Goal: Information Seeking & Learning: Learn about a topic

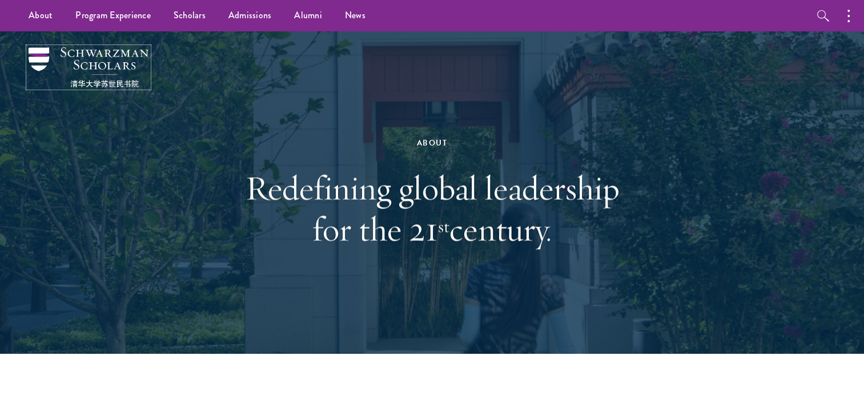
click at [73, 63] on img at bounding box center [89, 67] width 120 height 40
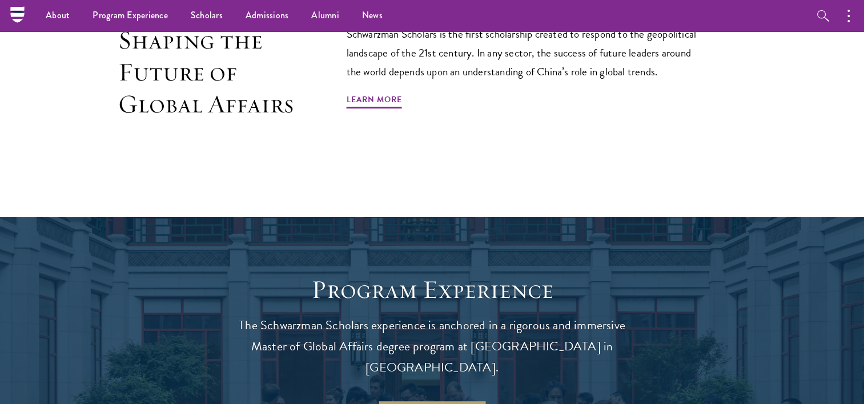
scroll to position [658, 0]
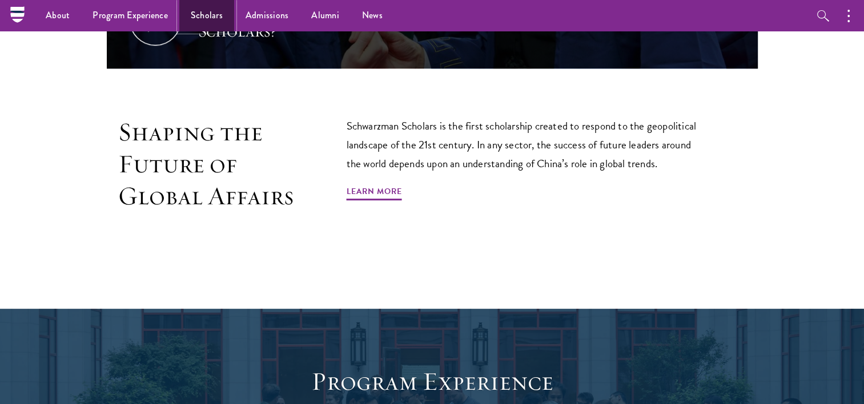
click at [196, 16] on link "Scholars" at bounding box center [206, 15] width 55 height 31
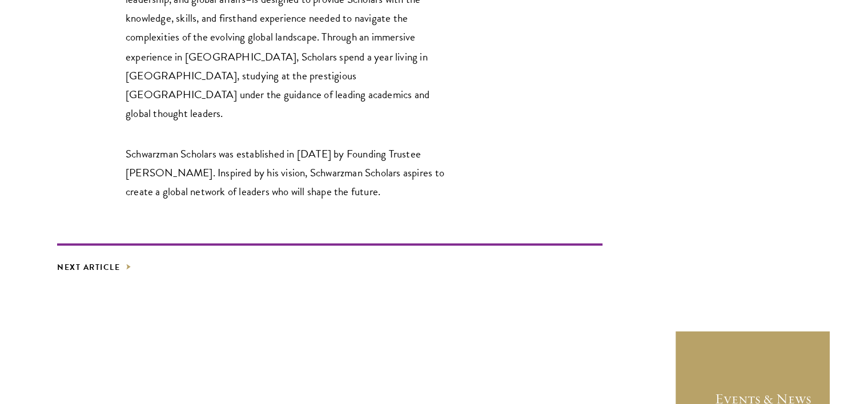
click at [387, 243] on footer "Next Article" at bounding box center [329, 258] width 545 height 31
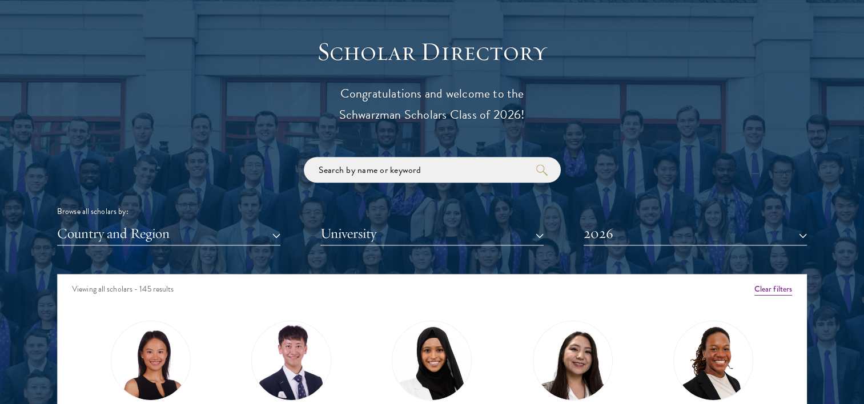
scroll to position [1252, 0]
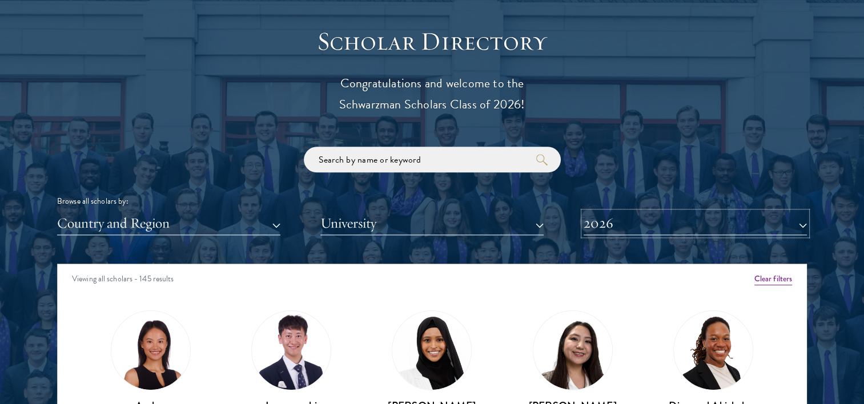
click at [669, 222] on button "2026" at bounding box center [695, 223] width 223 height 23
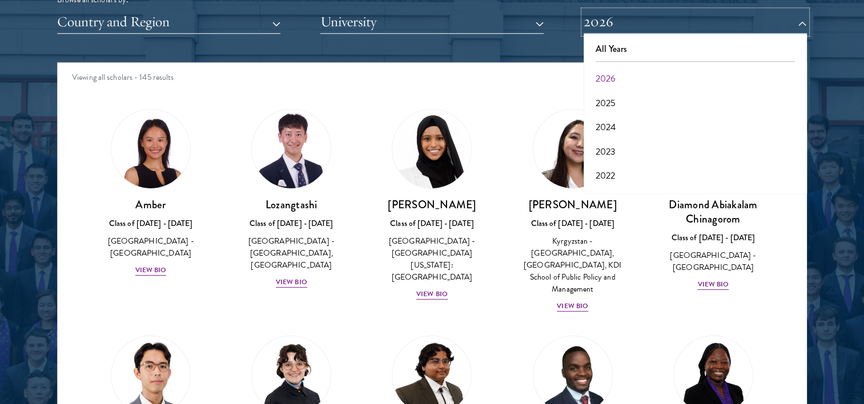
scroll to position [1456, 0]
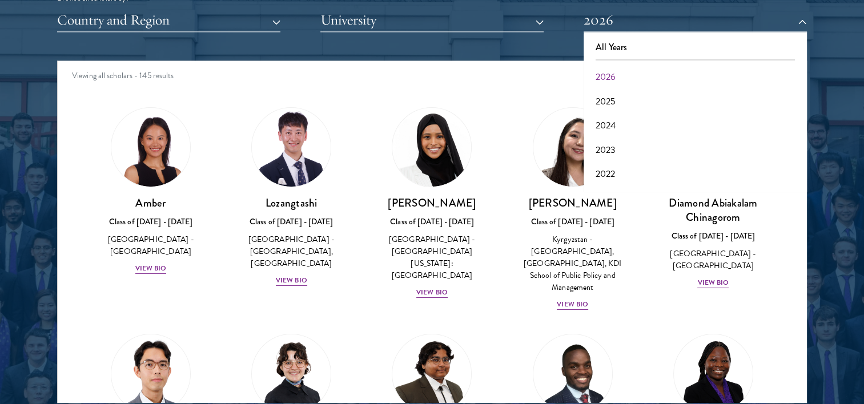
click at [485, 86] on div "Viewing all scholars - 145 results" at bounding box center [432, 77] width 749 height 32
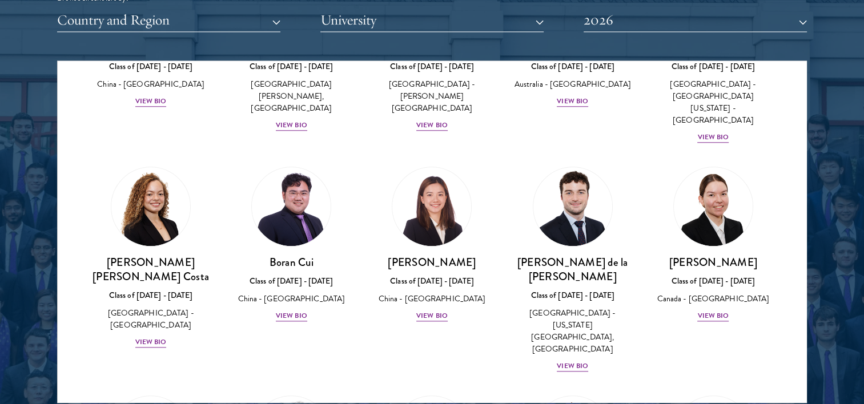
scroll to position [1233, 0]
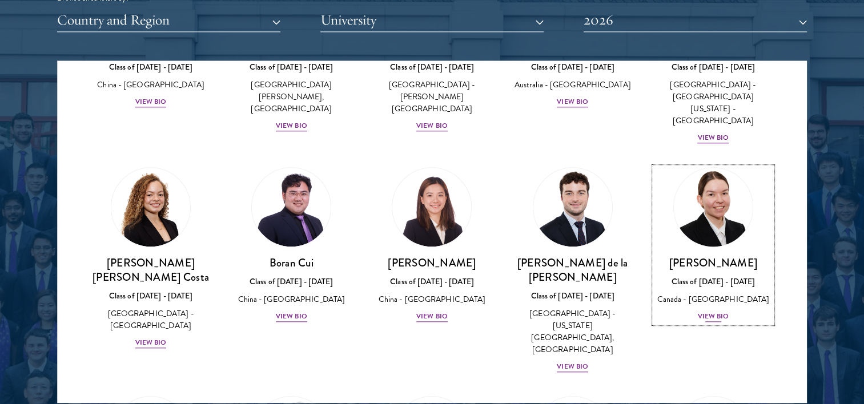
click at [704, 311] on div "View Bio" at bounding box center [712, 316] width 31 height 11
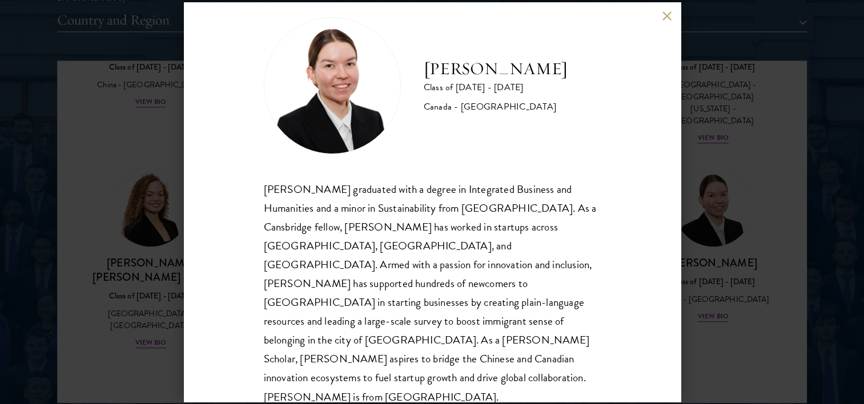
scroll to position [20, 0]
click at [664, 18] on button at bounding box center [667, 16] width 10 height 10
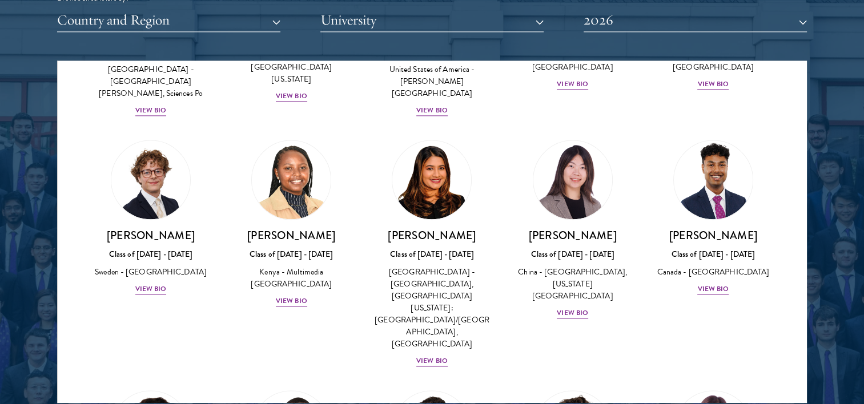
scroll to position [1706, 0]
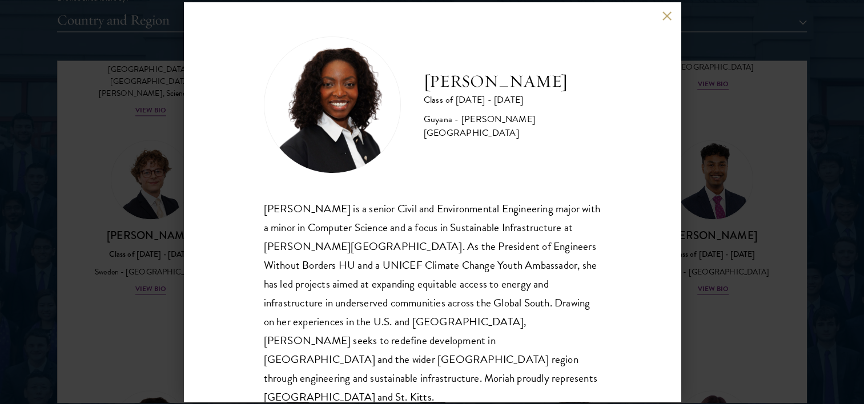
click at [662, 16] on button at bounding box center [667, 16] width 10 height 10
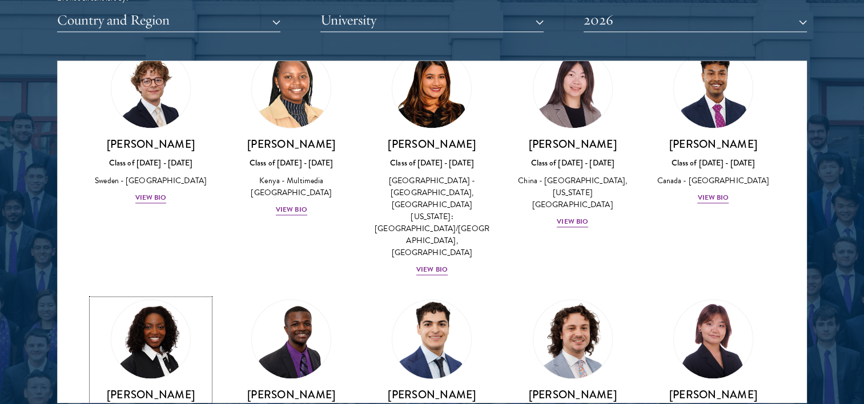
scroll to position [1973, 0]
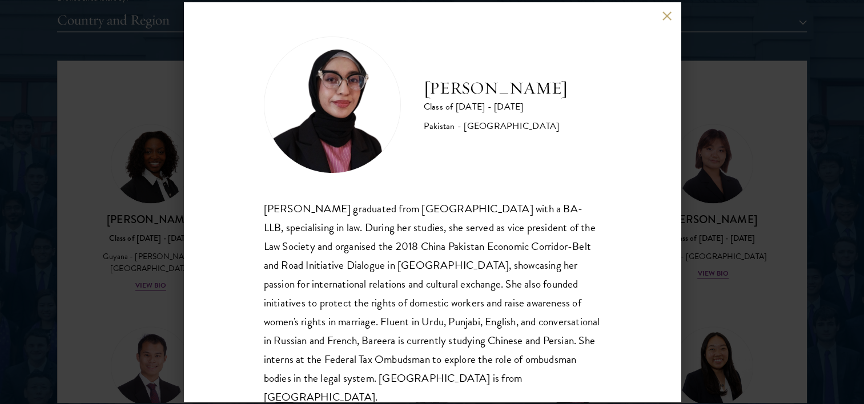
scroll to position [20, 0]
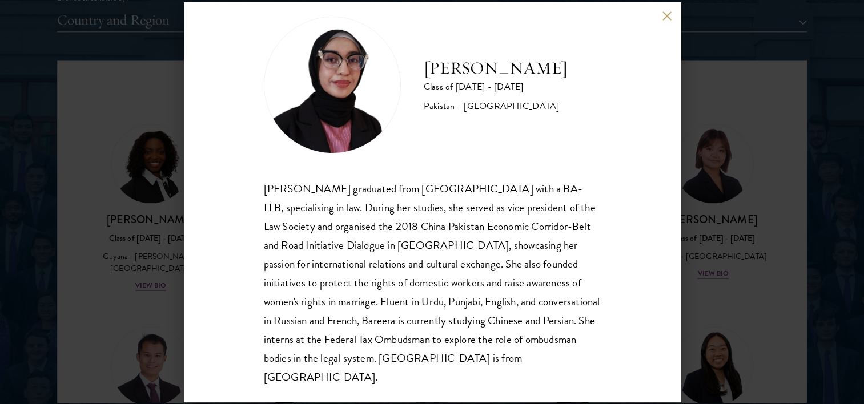
click at [720, 118] on div "Bree Javed Class of 2025 - 2026 Pakistan - Bahria University Bareera Javed grad…" at bounding box center [432, 202] width 864 height 404
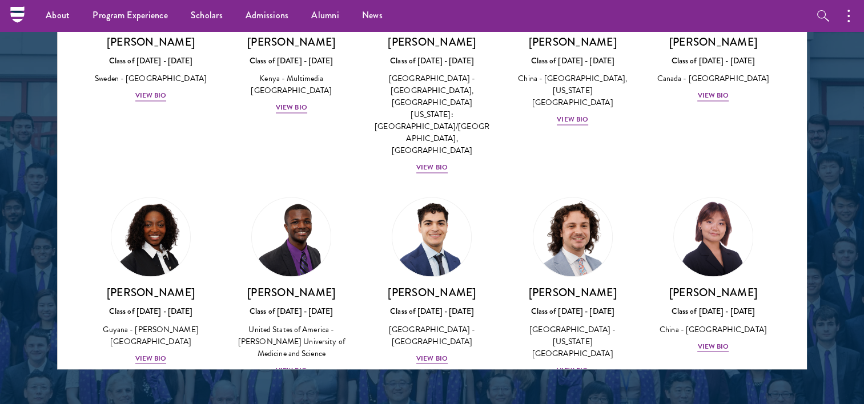
scroll to position [1484, 0]
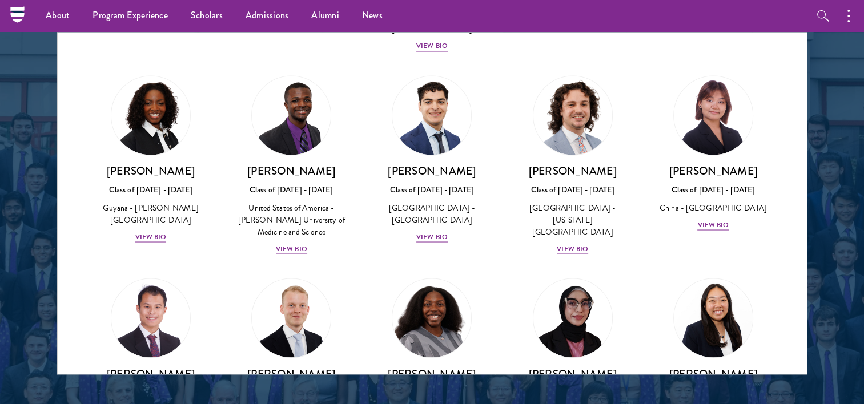
scroll to position [2001, 0]
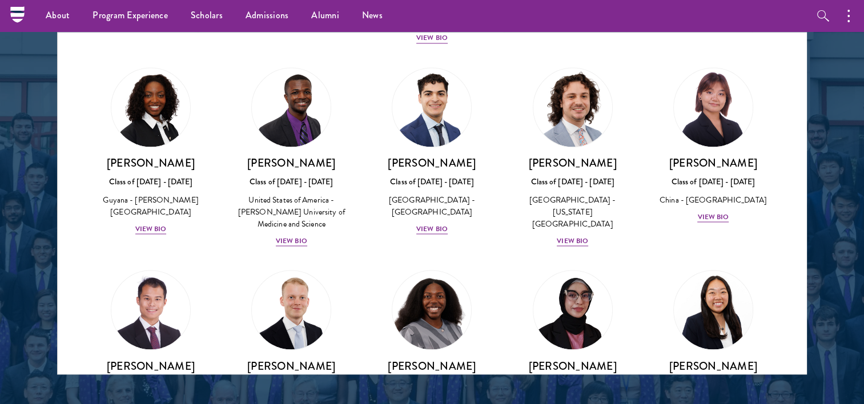
click at [770, 265] on div "Galen Jiang Class of 2025 - 2026 United States of America - California State Un…" at bounding box center [713, 372] width 140 height 227
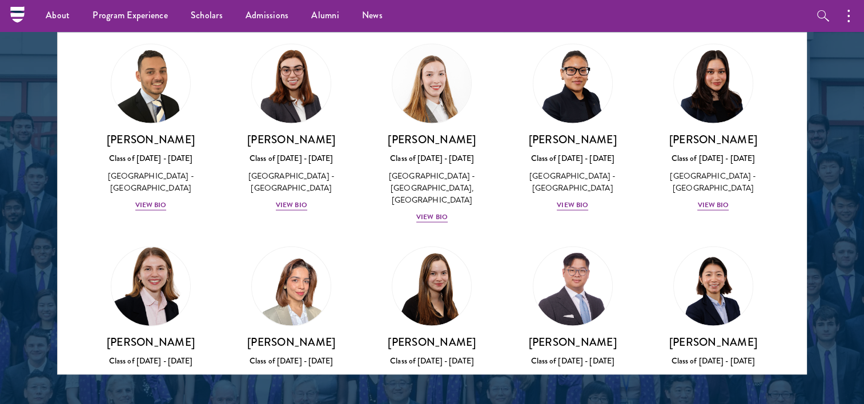
scroll to position [2687, 0]
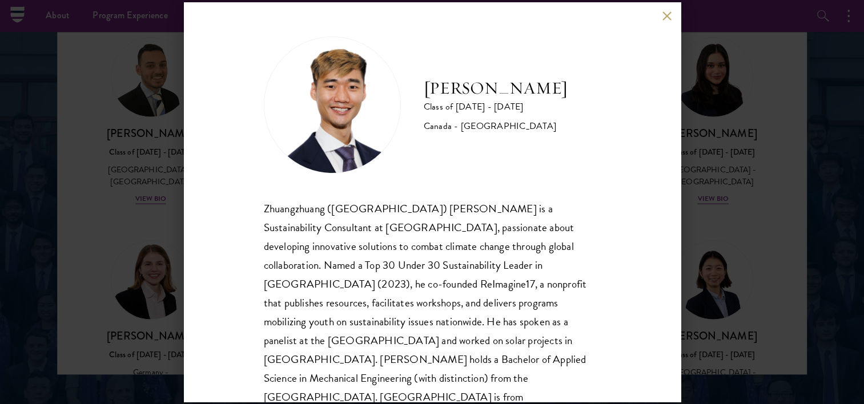
scroll to position [1, 0]
click at [667, 13] on button at bounding box center [667, 16] width 10 height 10
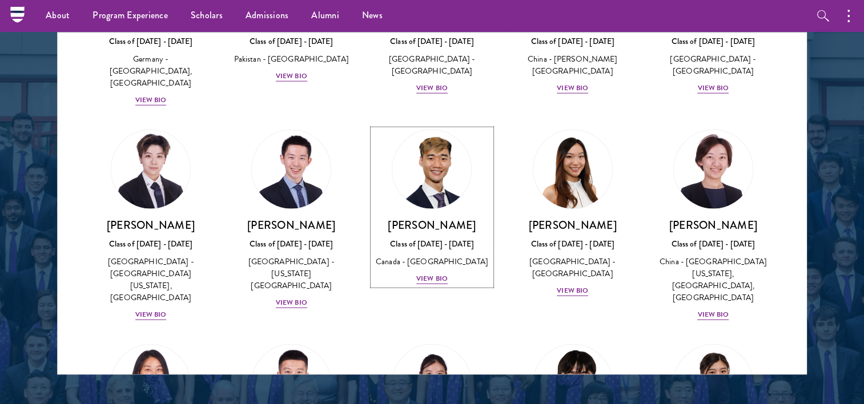
scroll to position [3002, 0]
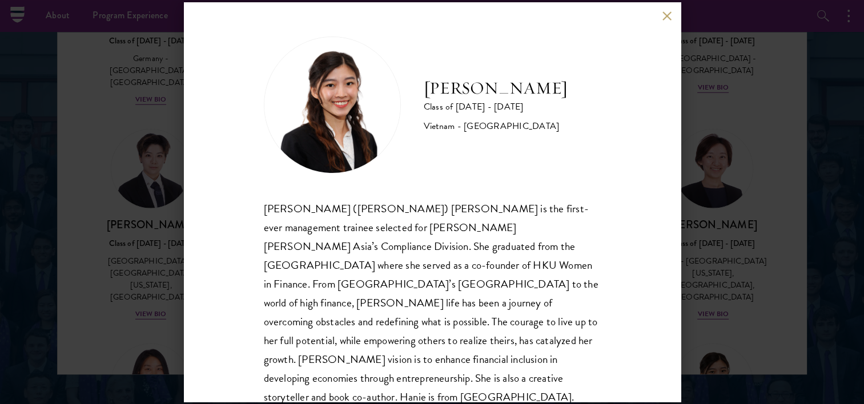
click at [668, 14] on button at bounding box center [667, 16] width 10 height 10
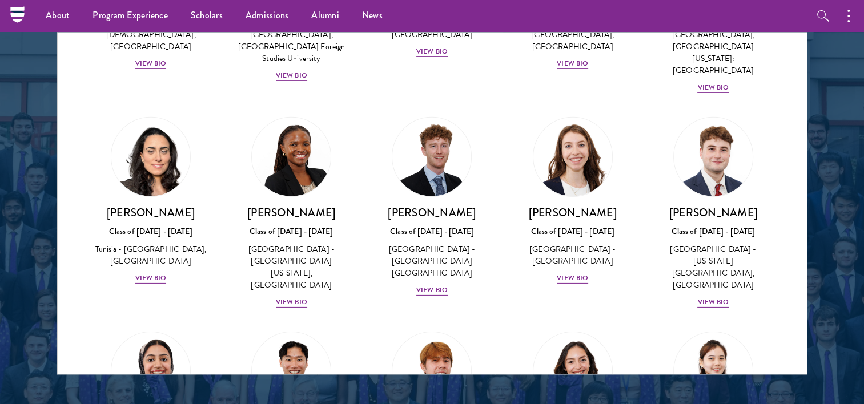
scroll to position [3646, 0]
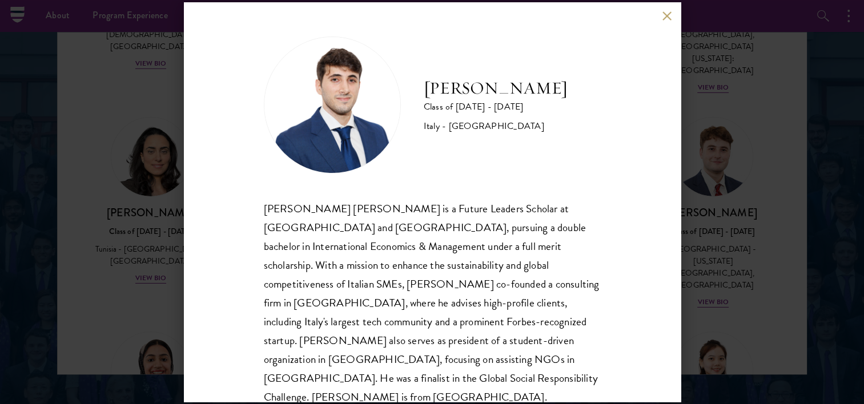
scroll to position [1, 0]
click at [662, 18] on button at bounding box center [667, 16] width 10 height 10
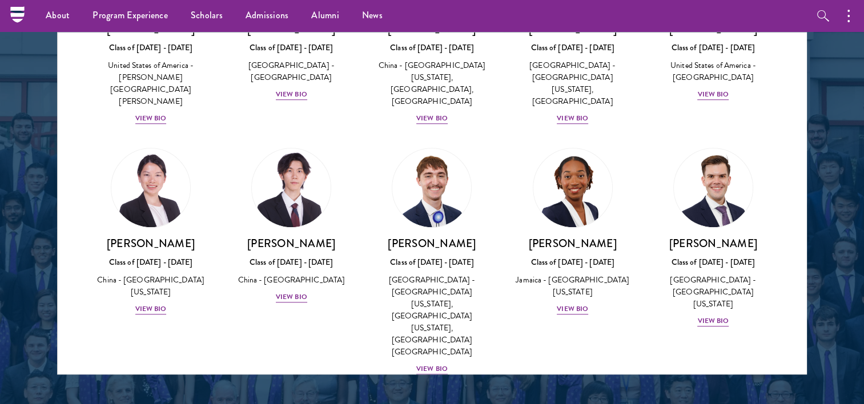
scroll to position [5503, 0]
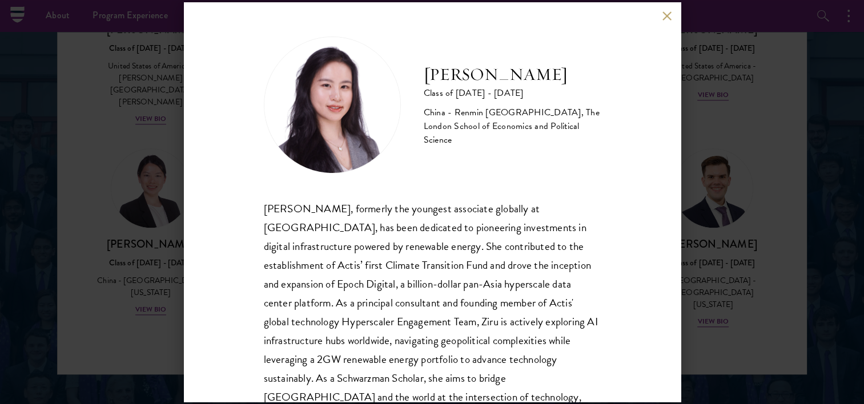
scroll to position [58, 0]
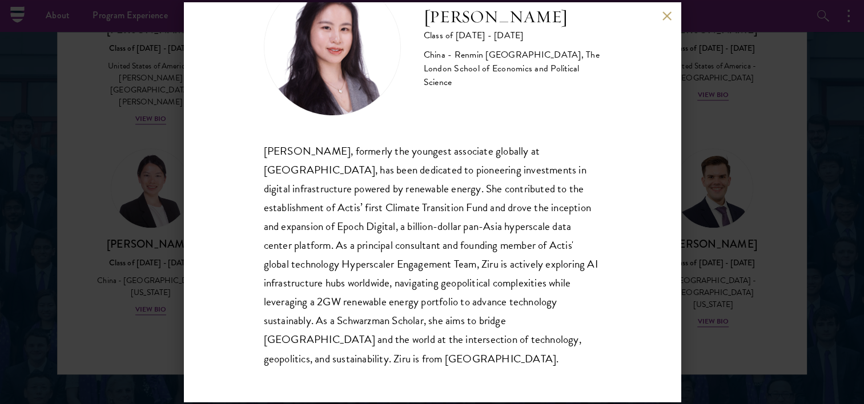
click at [664, 18] on button at bounding box center [667, 16] width 10 height 10
